Goal: Browse casually

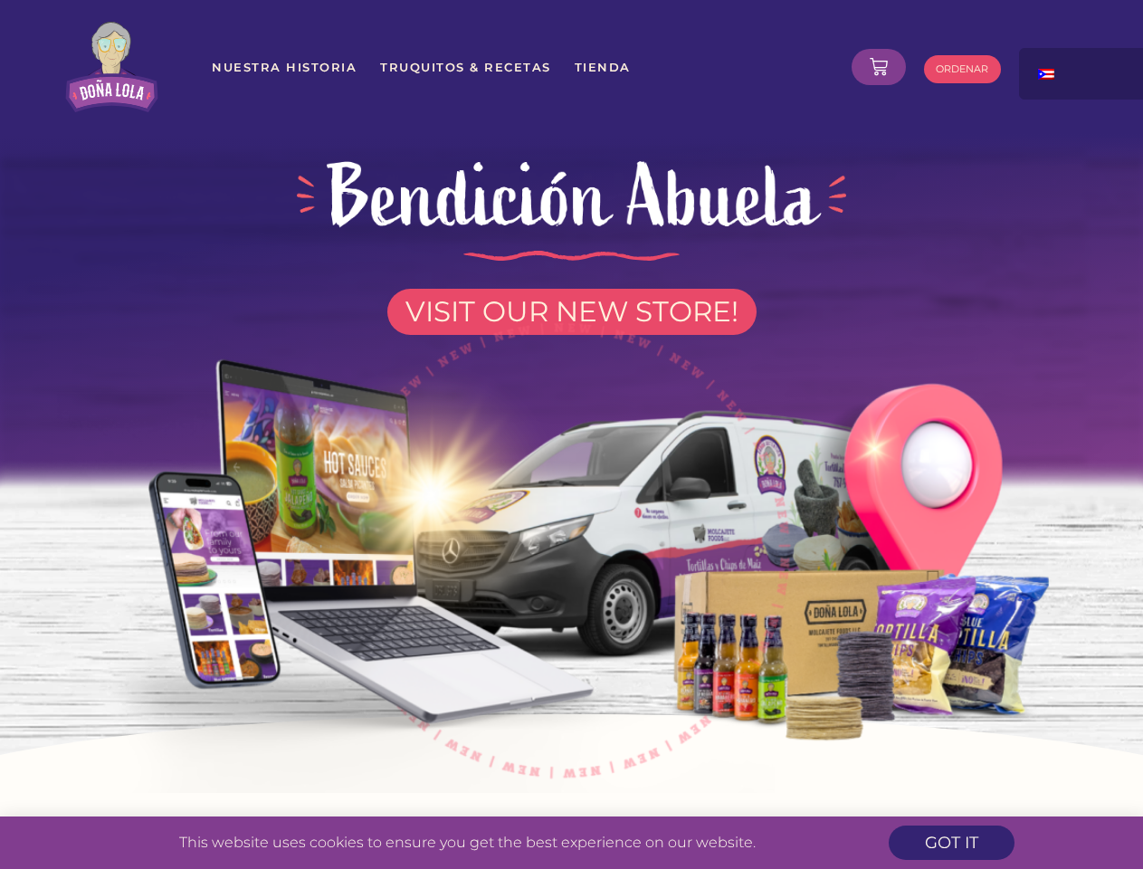
click at [571, 435] on img at bounding box center [571, 541] width 1029 height 504
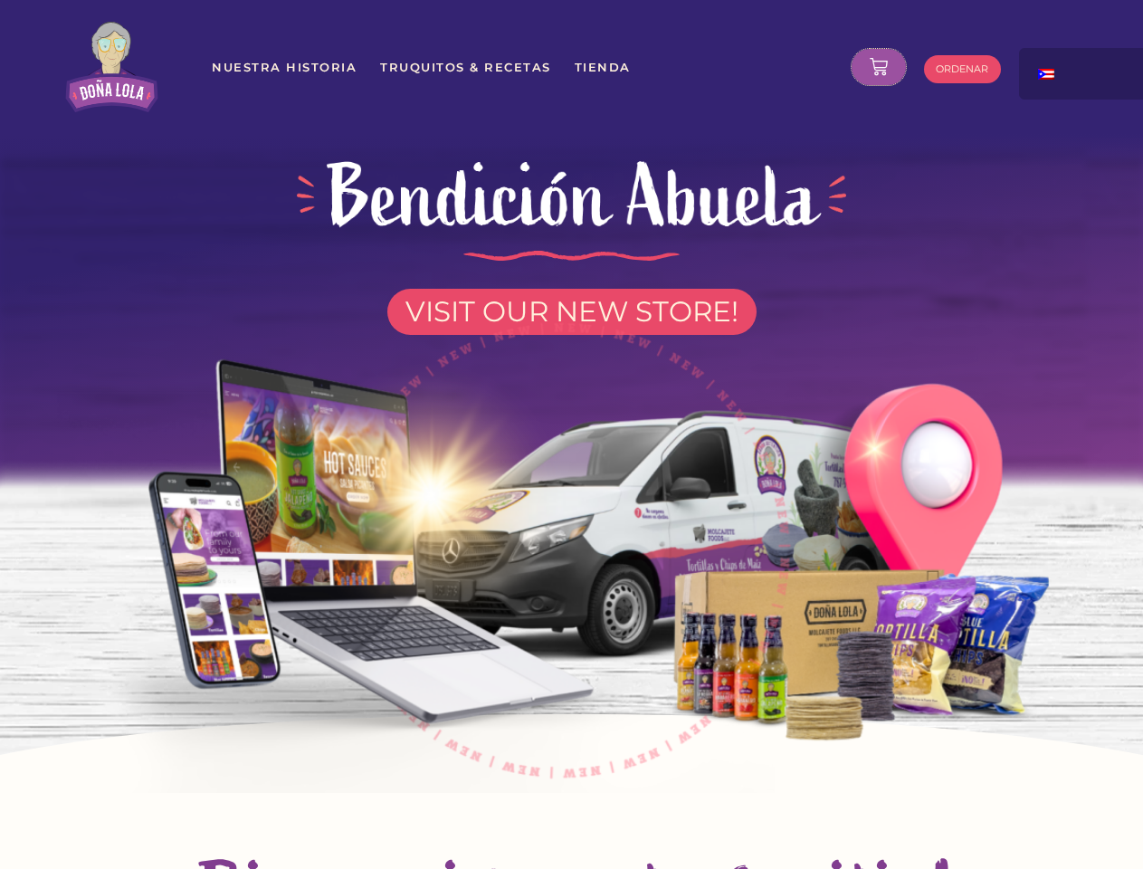
click at [879, 67] on icon at bounding box center [879, 67] width 18 height 18
click at [1084, 73] on div at bounding box center [1109, 67] width 181 height 38
